Goal: Task Accomplishment & Management: Manage account settings

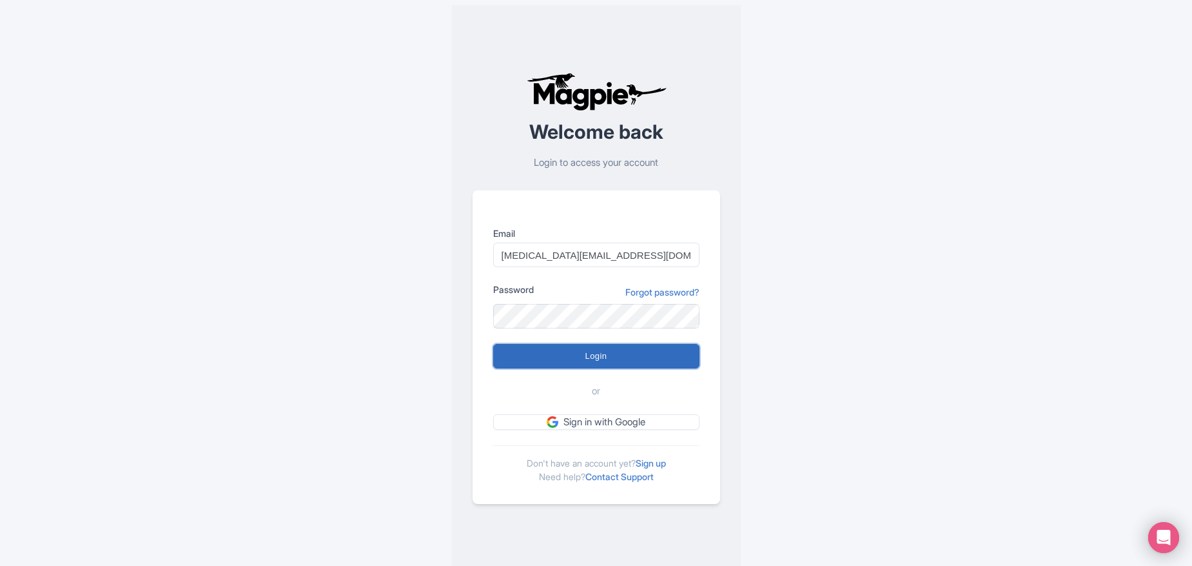
click at [610, 368] on input "Login" at bounding box center [596, 356] width 206 height 25
type input "Logging in..."
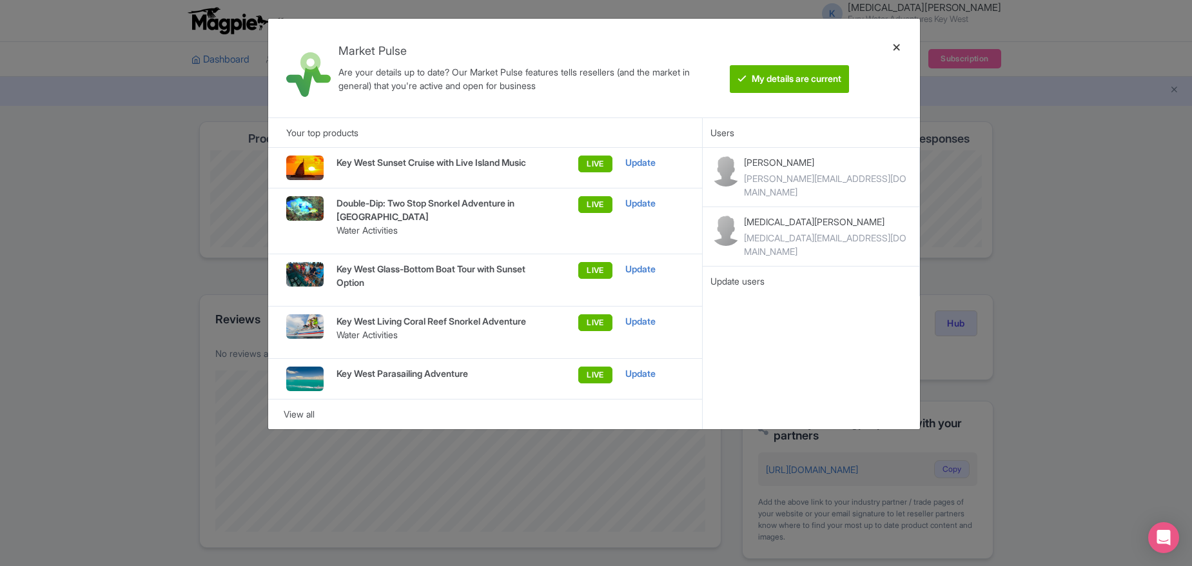
click at [896, 47] on div at bounding box center [897, 68] width 31 height 78
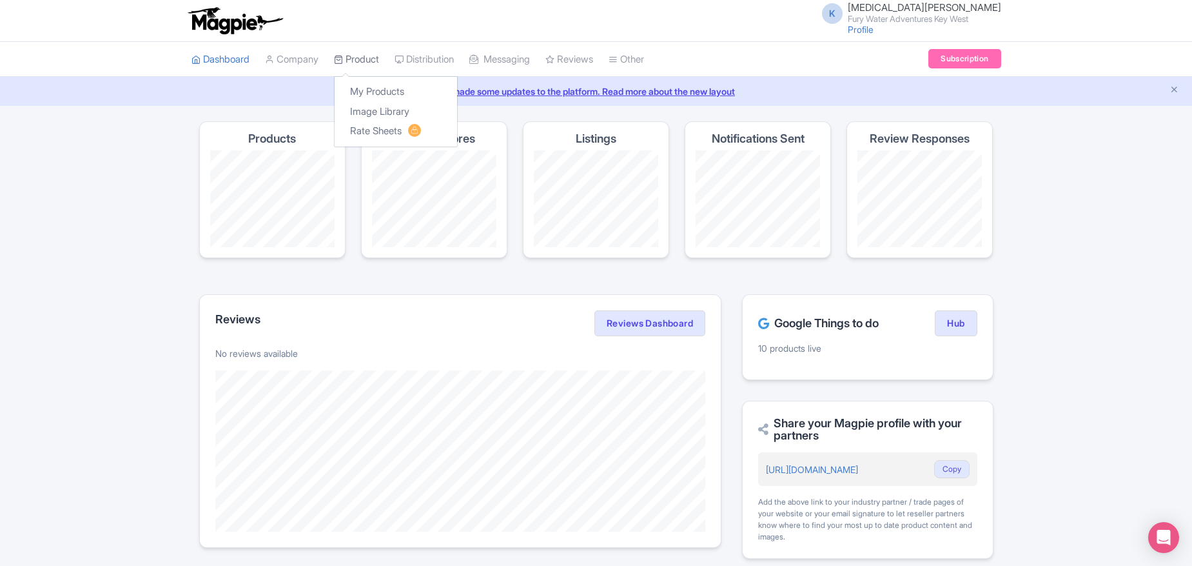
click at [351, 59] on link "Product" at bounding box center [356, 59] width 45 height 35
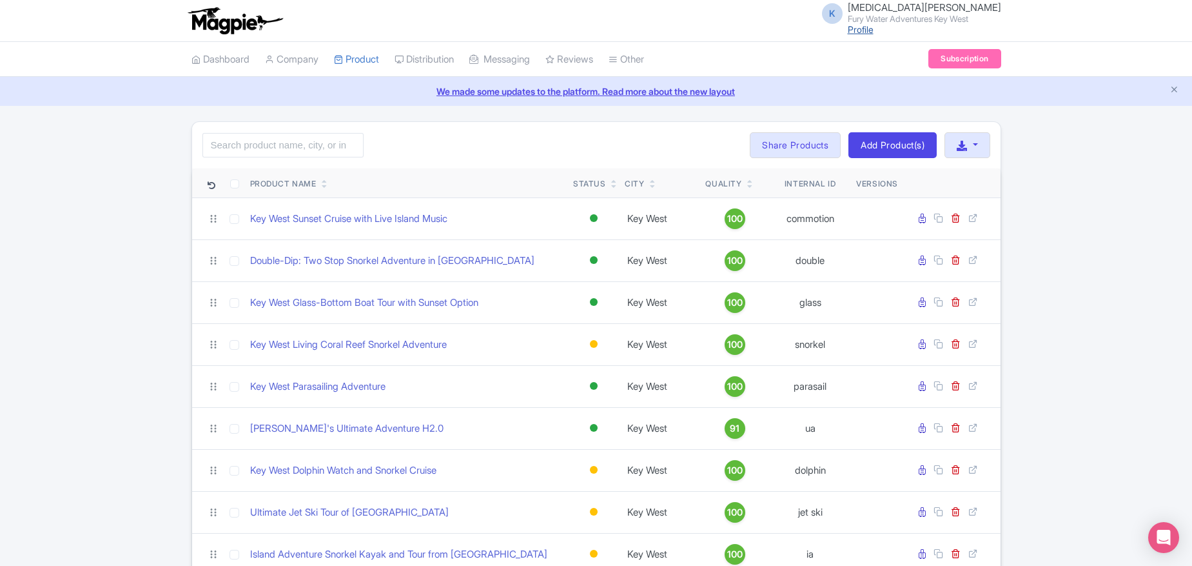
click at [874, 29] on link "Profile" at bounding box center [861, 29] width 26 height 11
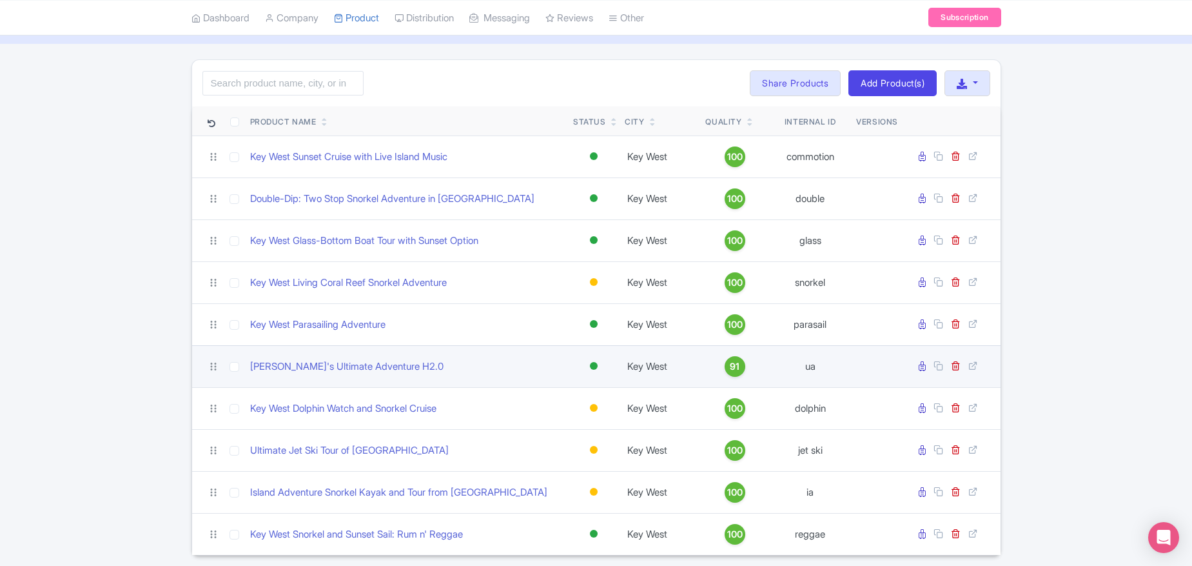
scroll to position [64, 0]
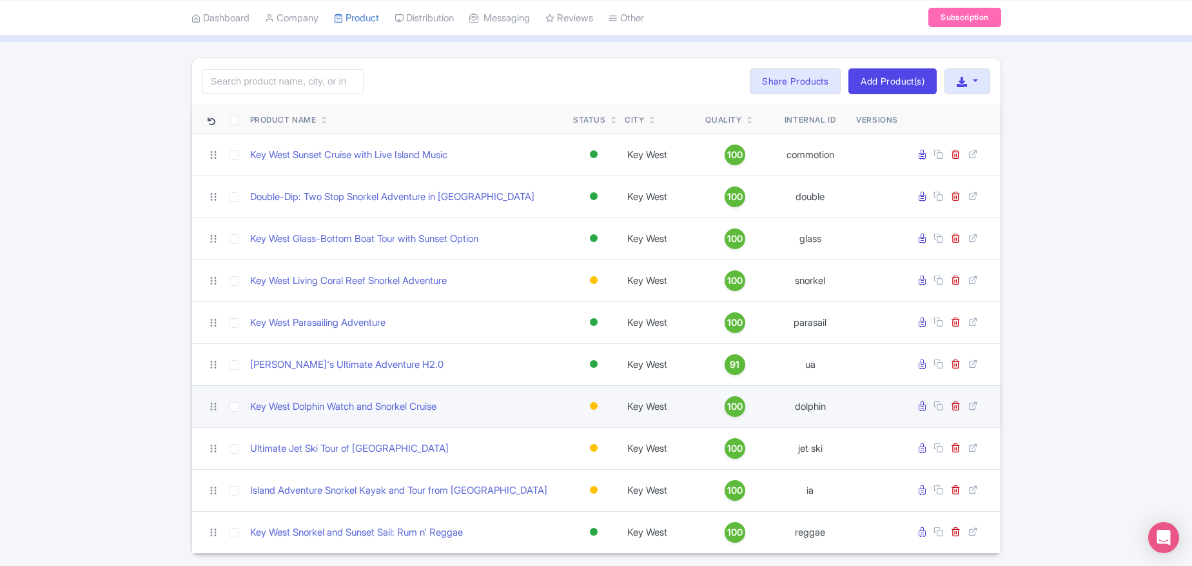
click at [591, 406] on div at bounding box center [594, 406] width 8 height 8
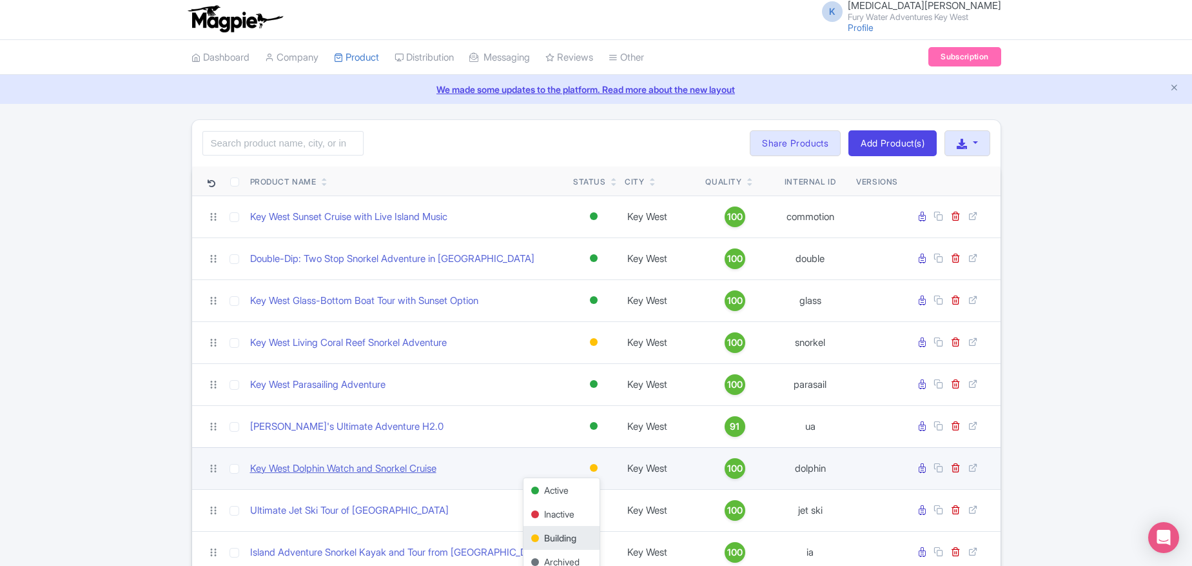
scroll to position [5, 0]
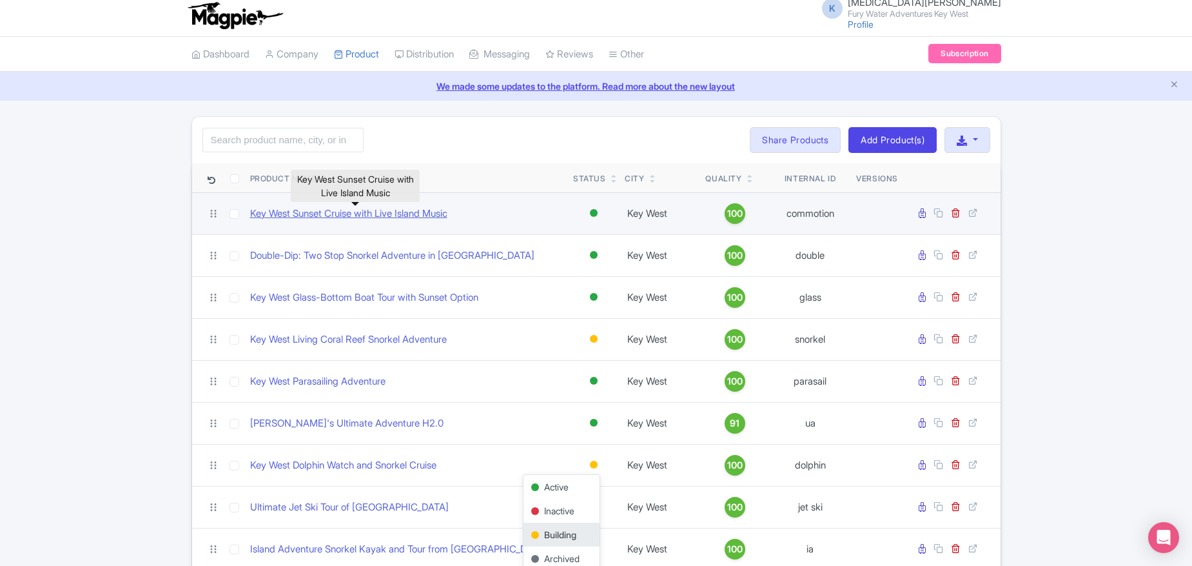
click at [405, 210] on link "Key West Sunset Cruise with Live Island Music" at bounding box center [348, 213] width 197 height 15
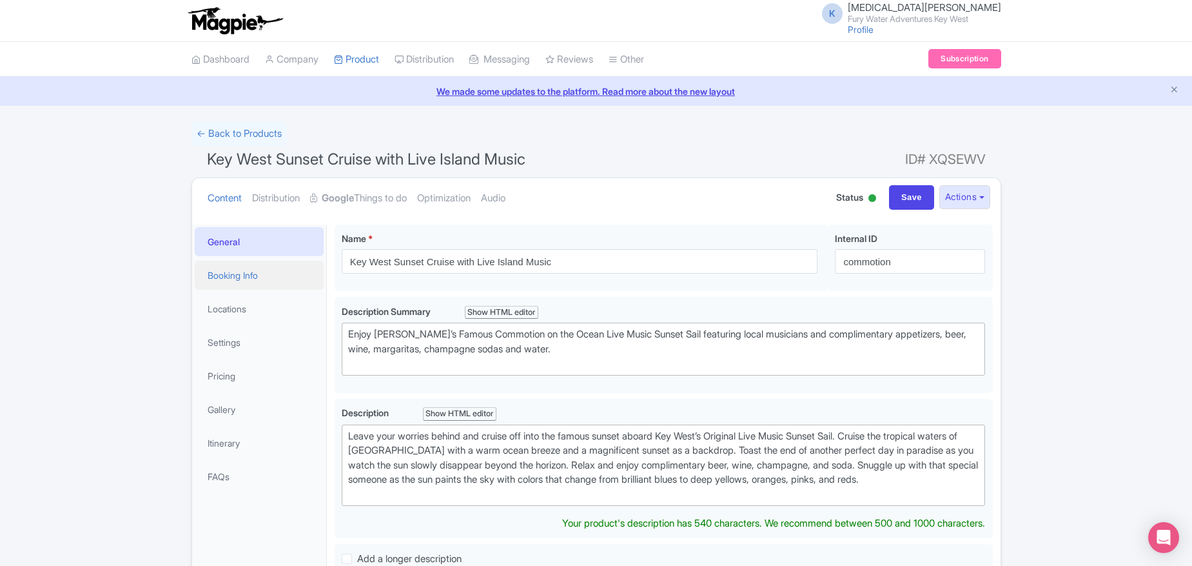
click at [222, 282] on link "Booking Info" at bounding box center [259, 275] width 129 height 29
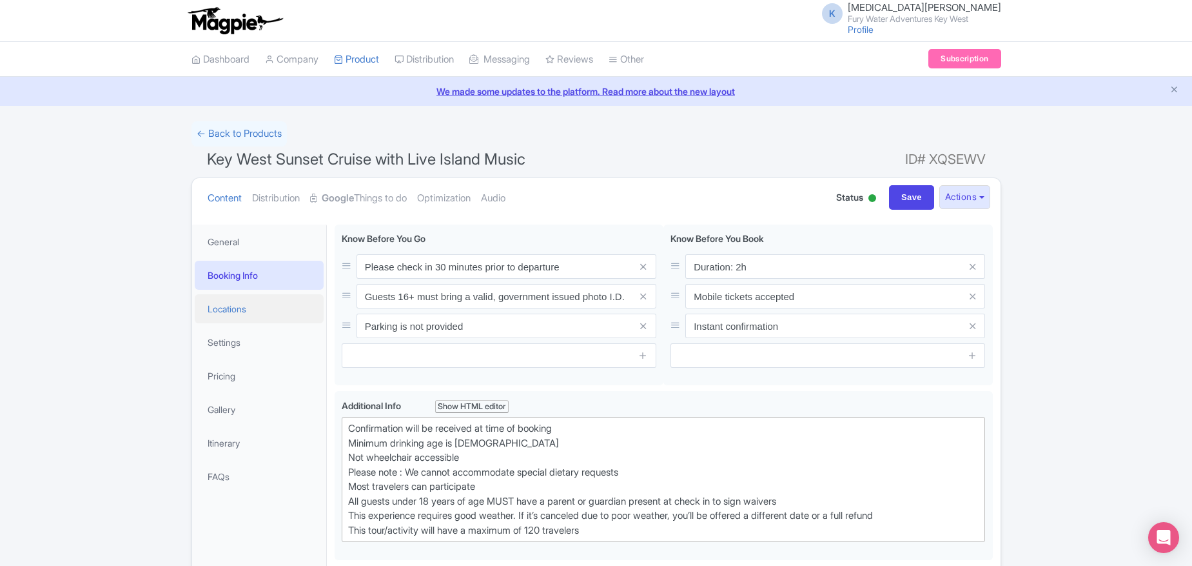
click at [222, 306] on link "Locations" at bounding box center [259, 308] width 129 height 29
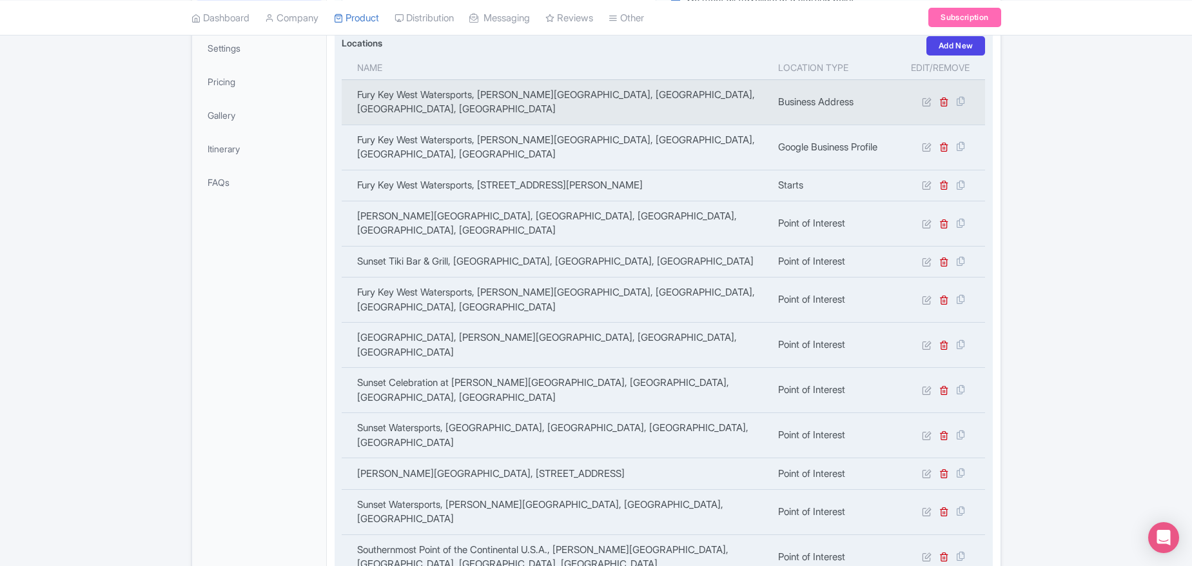
scroll to position [275, 0]
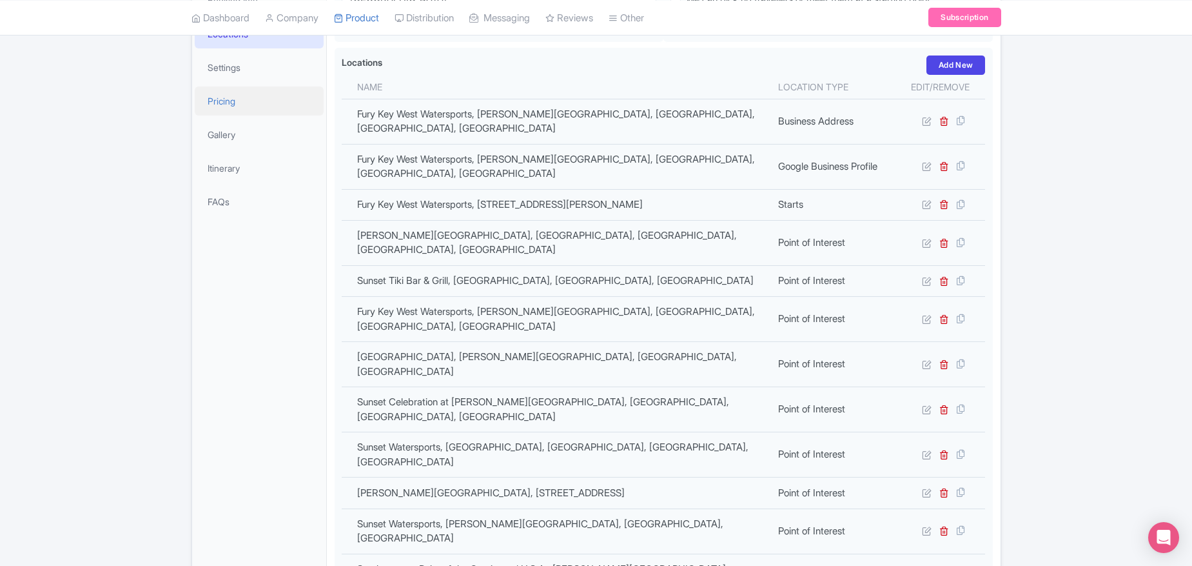
click at [226, 102] on link "Pricing" at bounding box center [259, 100] width 129 height 29
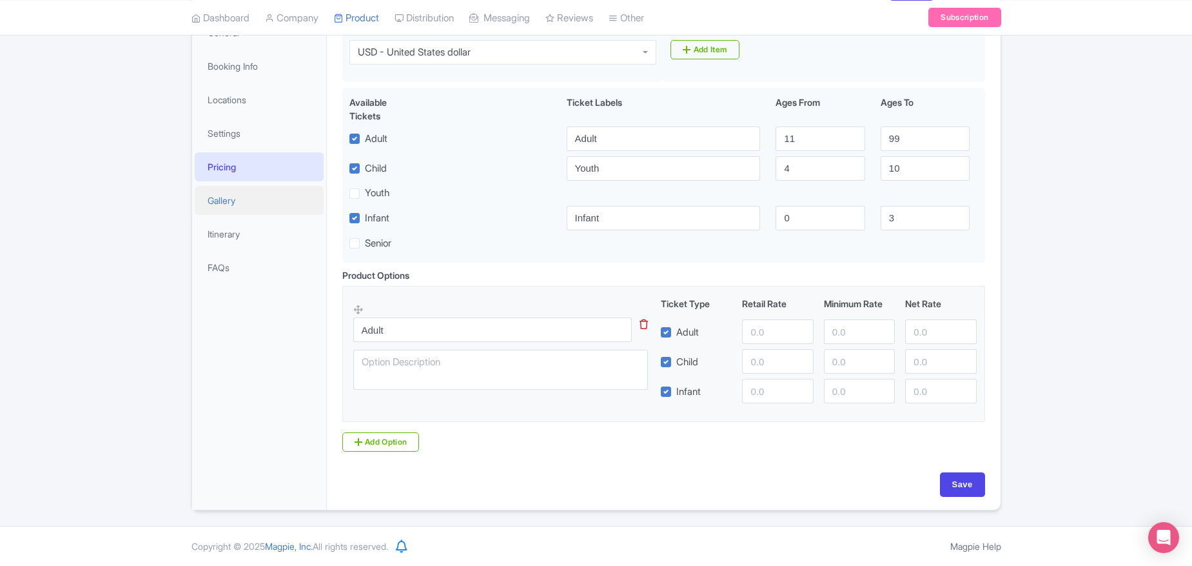
click at [228, 199] on link "Gallery" at bounding box center [259, 200] width 129 height 29
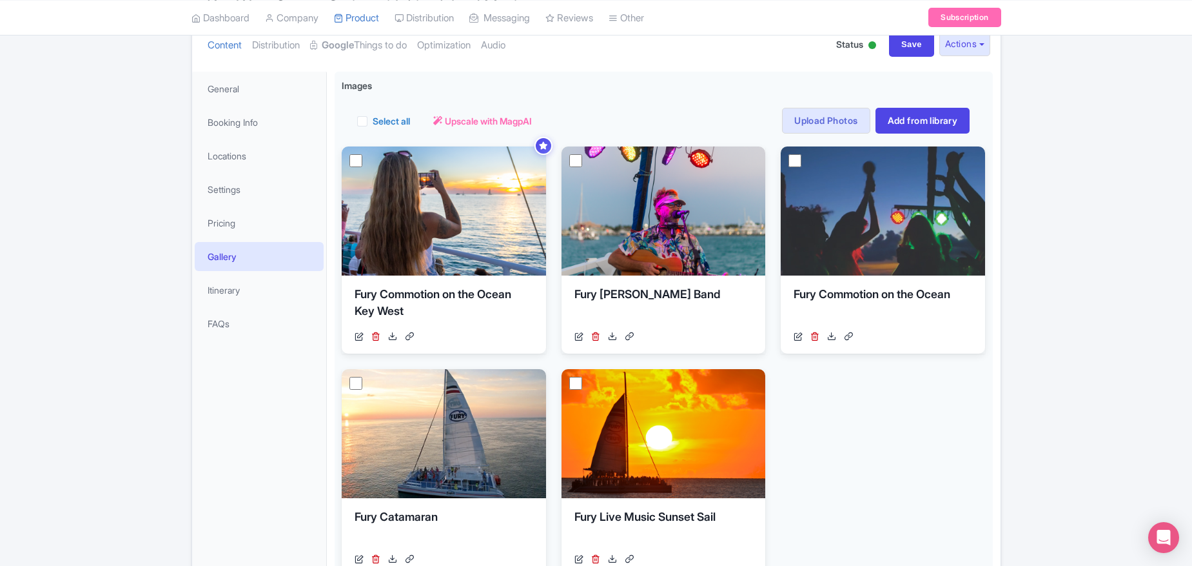
scroll to position [152, 0]
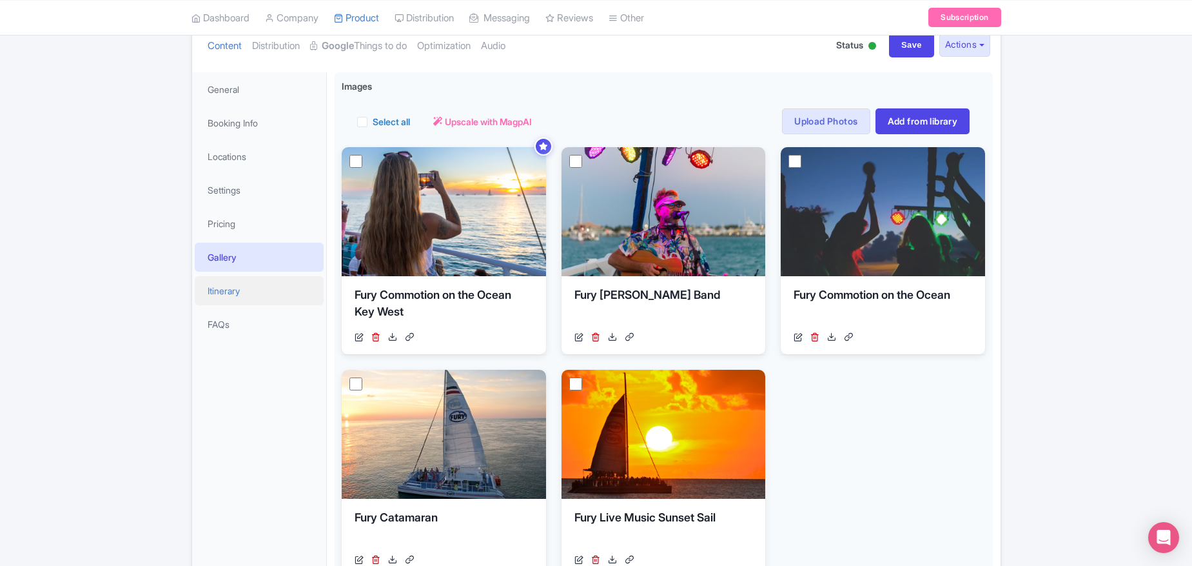
click at [236, 289] on link "Itinerary" at bounding box center [259, 290] width 129 height 29
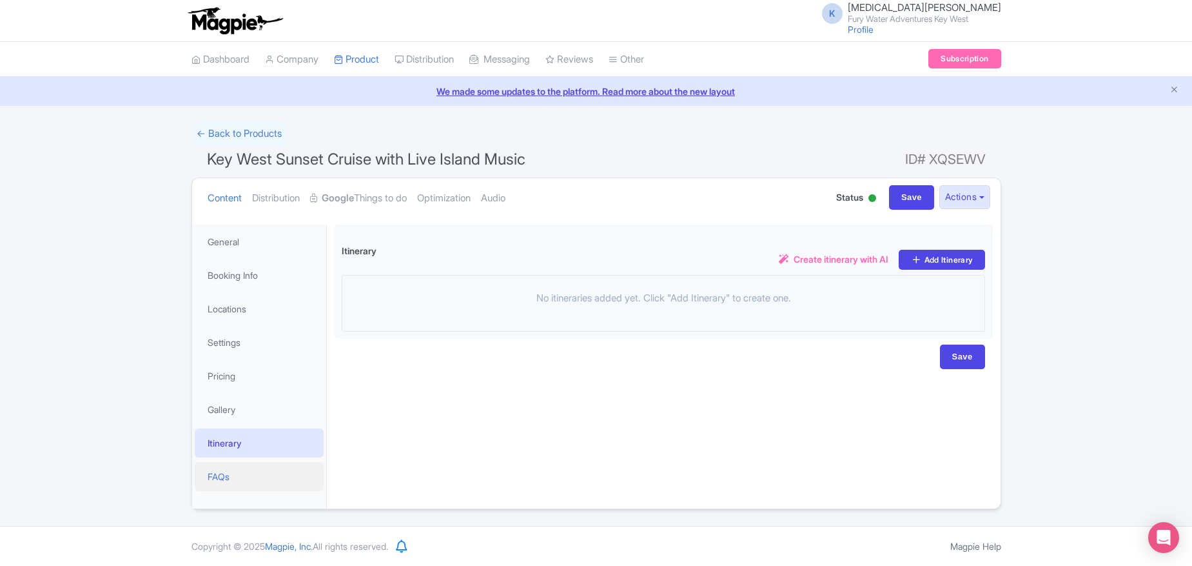
click at [211, 467] on link "FAQs" at bounding box center [259, 476] width 129 height 29
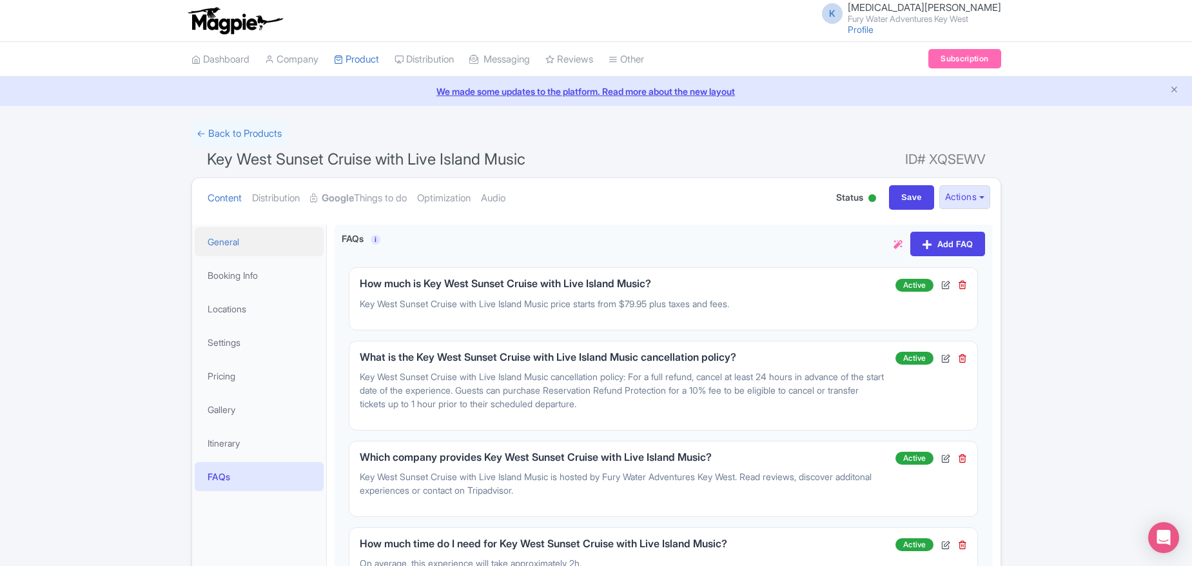
click at [244, 238] on link "General" at bounding box center [259, 241] width 129 height 29
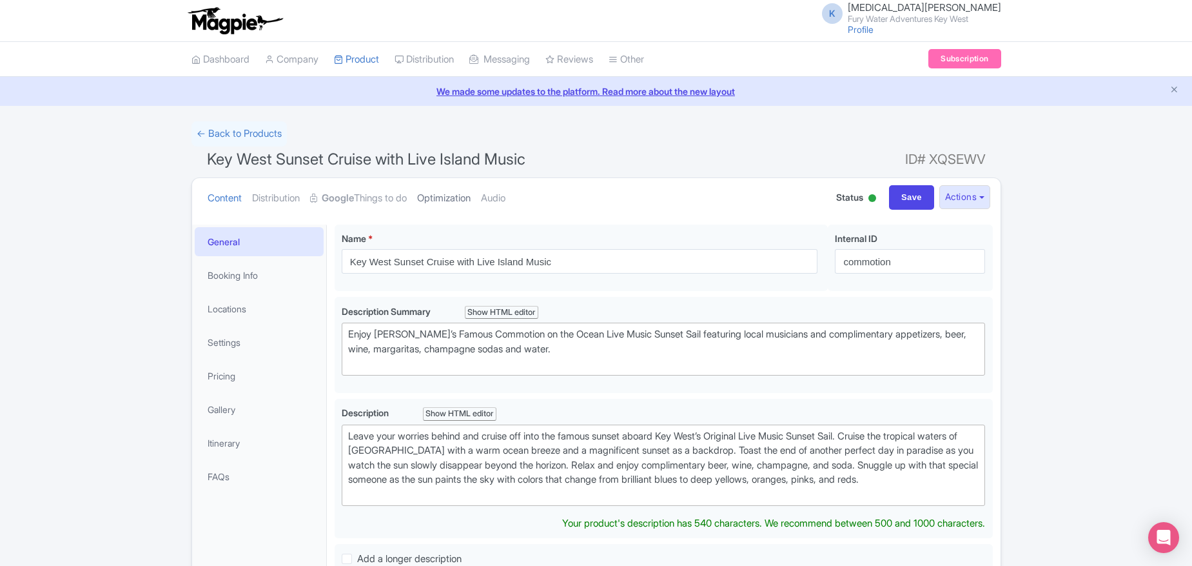
click at [449, 196] on link "Optimization" at bounding box center [444, 198] width 54 height 41
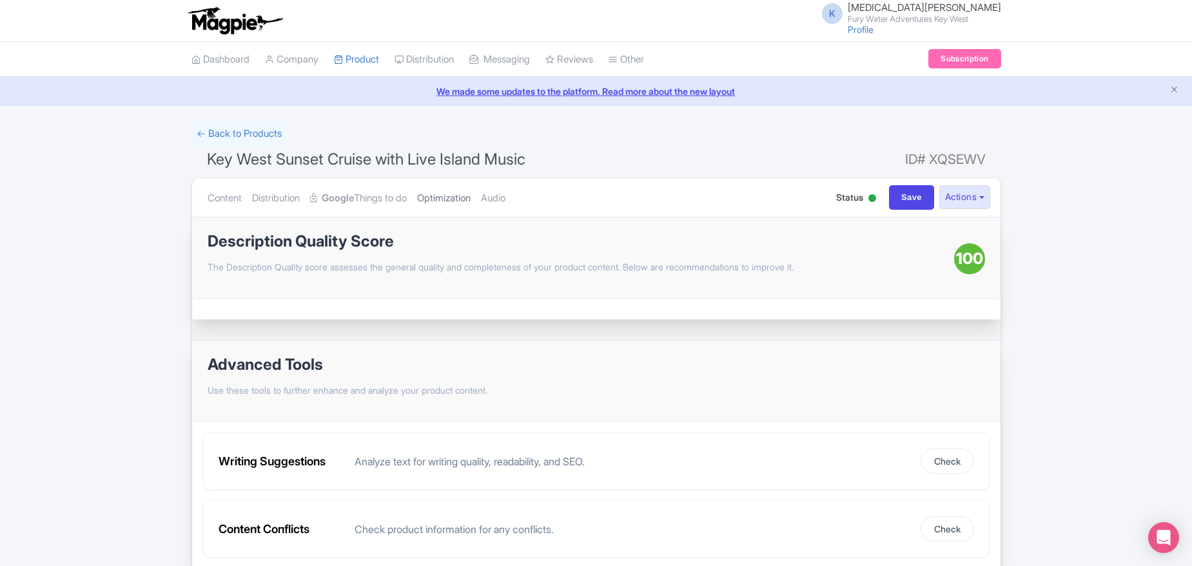
scroll to position [58, 0]
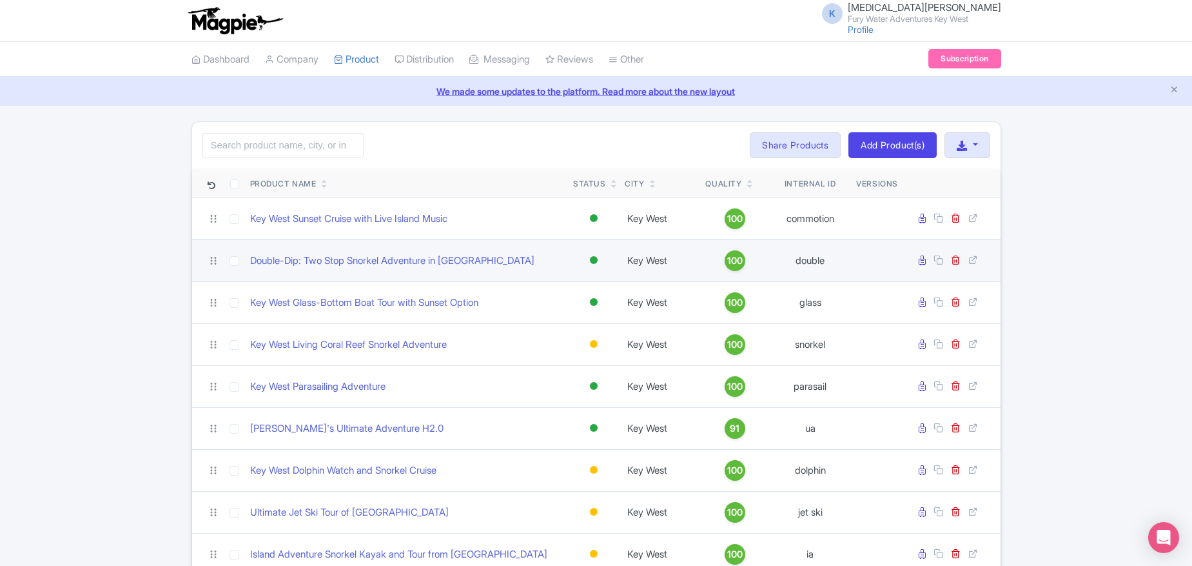
scroll to position [5, 0]
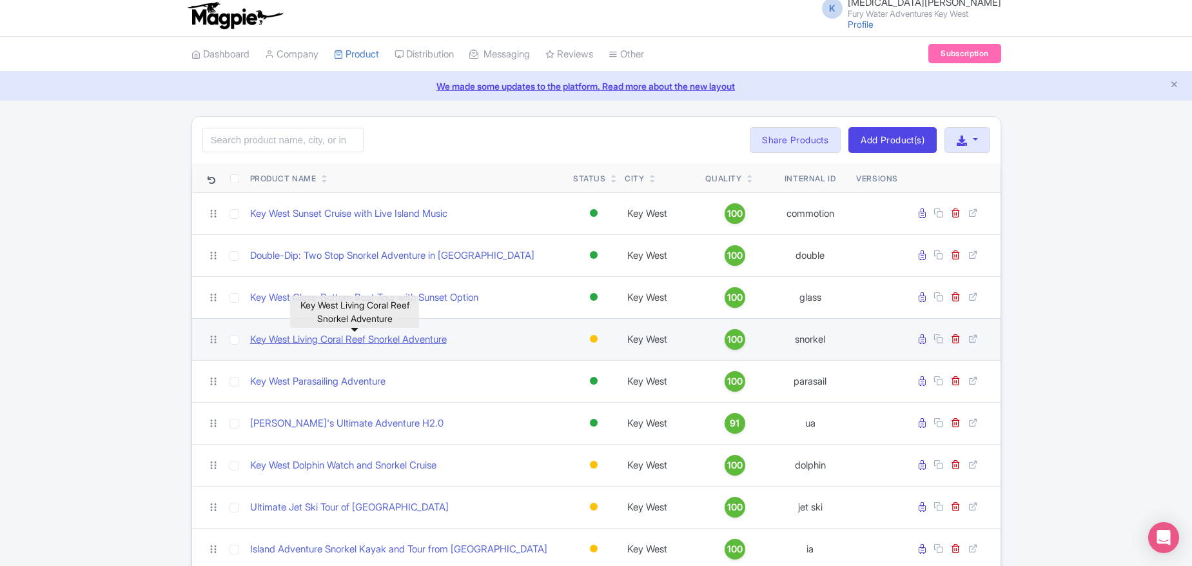
click at [391, 341] on link "Key West Living Coral Reef Snorkel Adventure" at bounding box center [348, 339] width 197 height 15
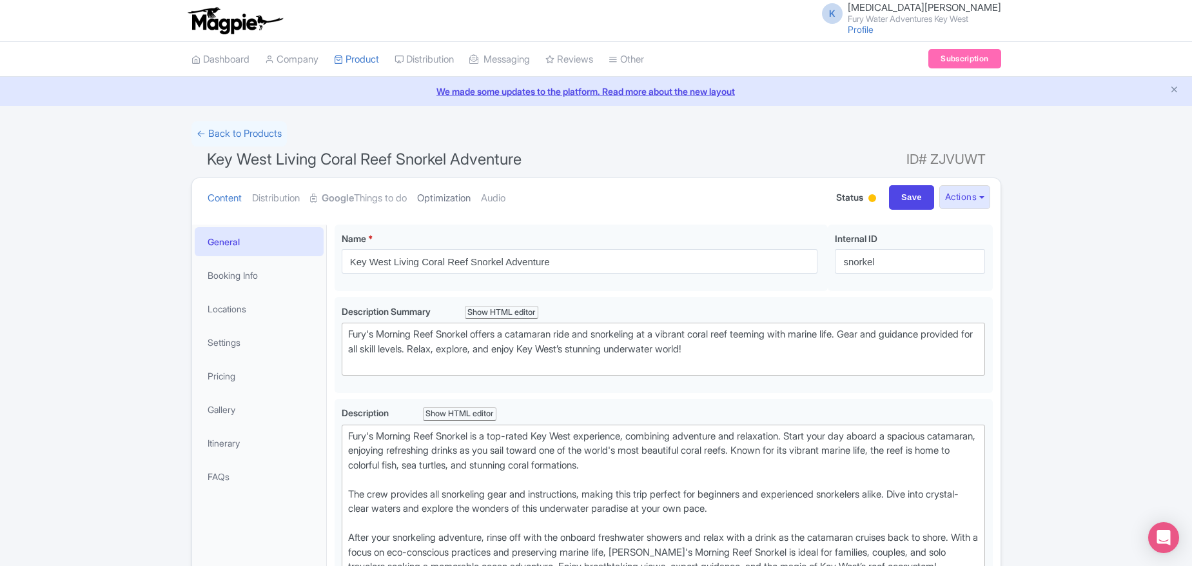
click at [455, 200] on link "Optimization" at bounding box center [444, 198] width 54 height 41
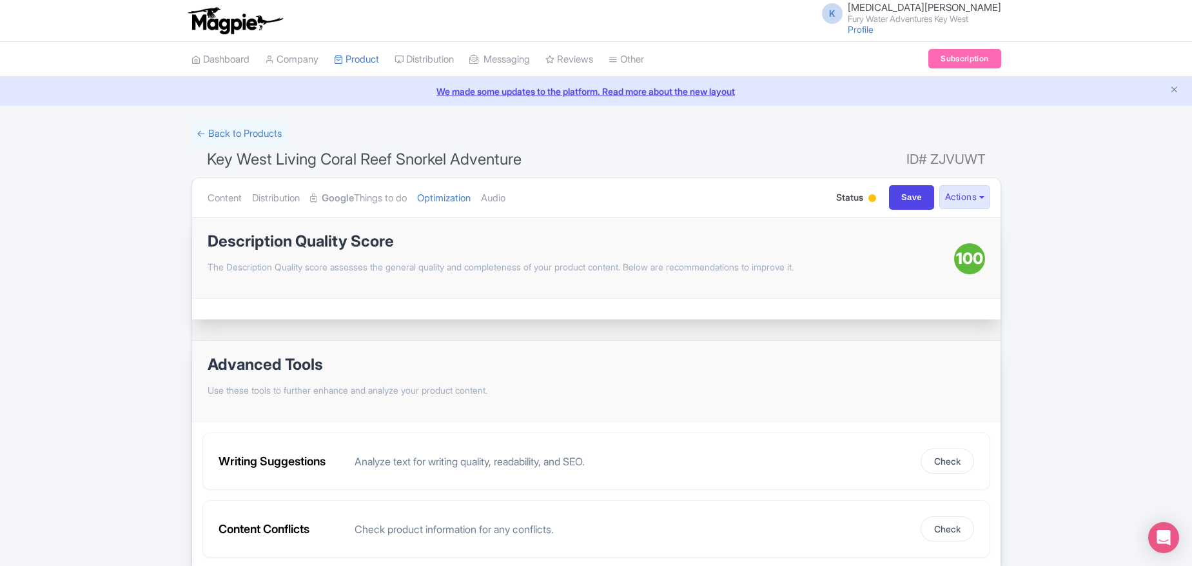
scroll to position [1, 0]
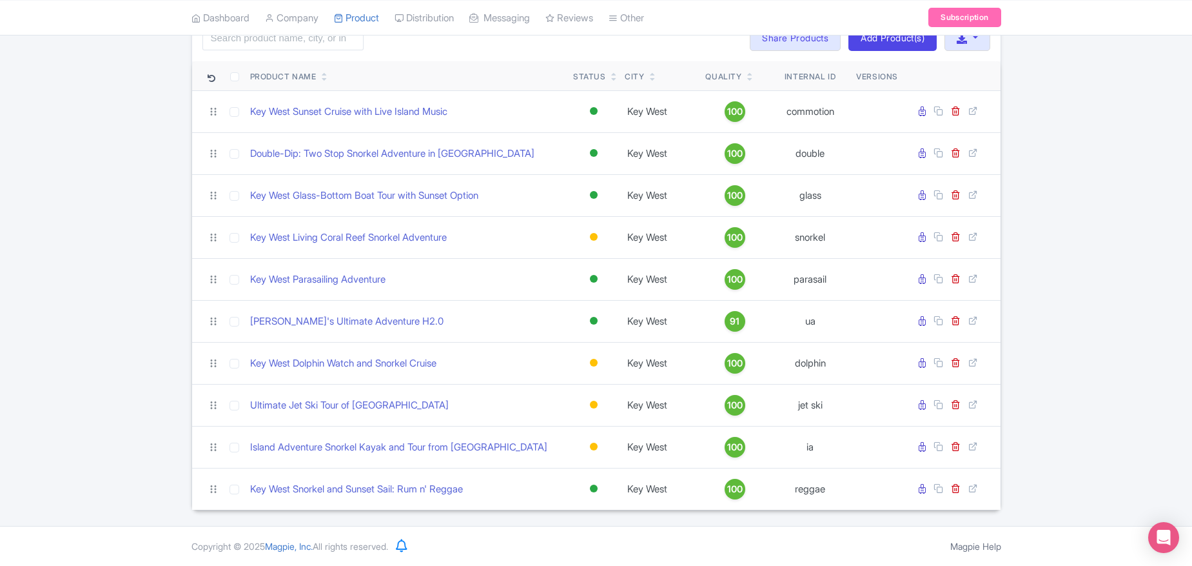
scroll to position [106, 0]
